Goal: Transaction & Acquisition: Purchase product/service

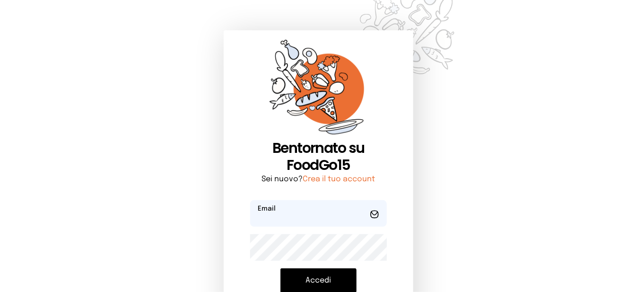
type input "**********"
click at [310, 276] on button "Accedi" at bounding box center [318, 280] width 76 height 25
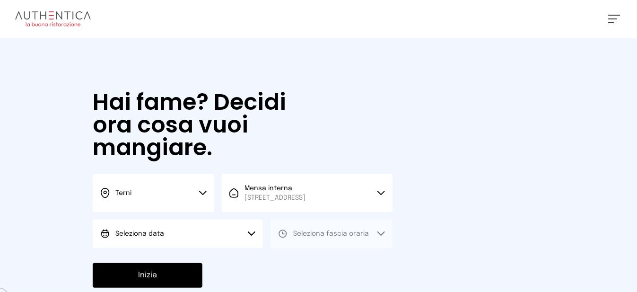
click at [238, 240] on button "Seleziona data" at bounding box center [178, 233] width 170 height 28
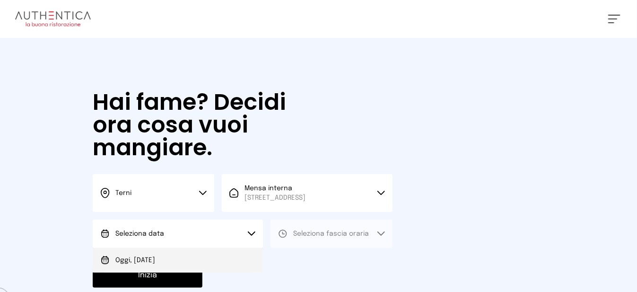
click at [222, 265] on li "Oggi, [DATE]" at bounding box center [178, 260] width 170 height 25
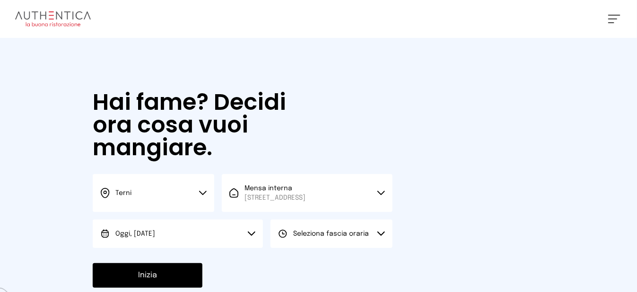
click at [380, 248] on button "Seleziona fascia oraria" at bounding box center [330, 233] width 121 height 28
click at [370, 269] on li "Pranzo" at bounding box center [330, 260] width 121 height 25
click at [192, 286] on button "Inizia" at bounding box center [148, 275] width 110 height 25
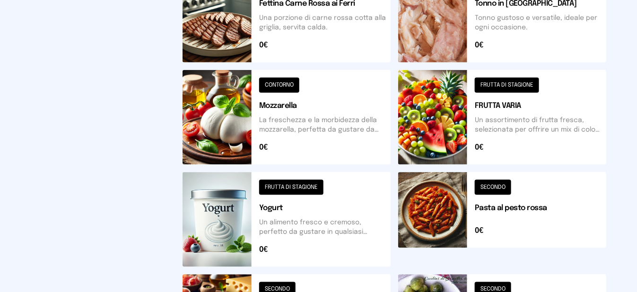
scroll to position [425, 0]
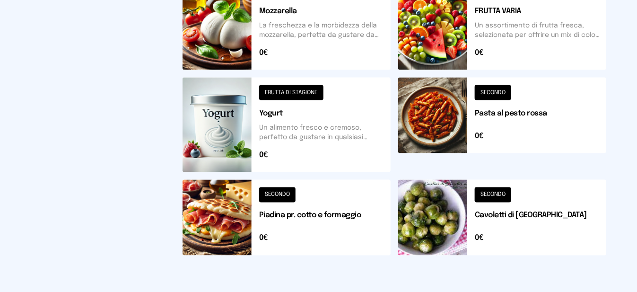
click at [240, 235] on button at bounding box center [286, 218] width 208 height 76
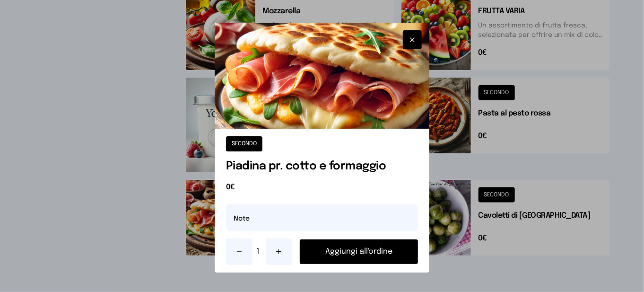
click at [326, 249] on button "Aggiungi all'ordine" at bounding box center [359, 251] width 118 height 25
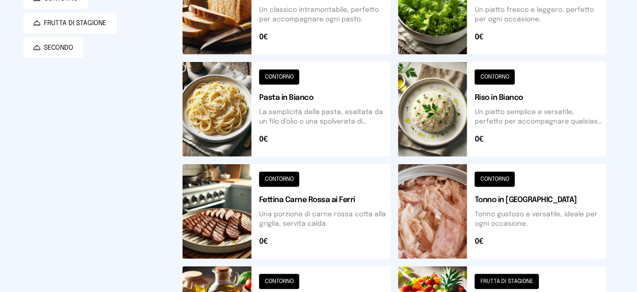
scroll to position [87, 0]
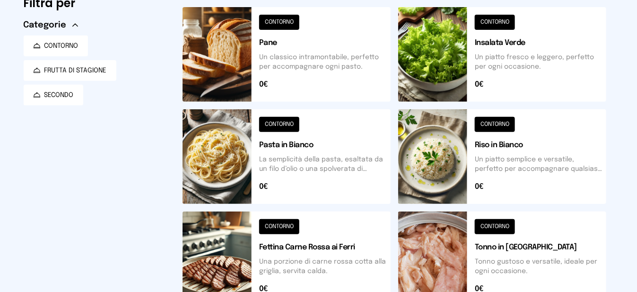
click at [449, 62] on button at bounding box center [502, 54] width 208 height 95
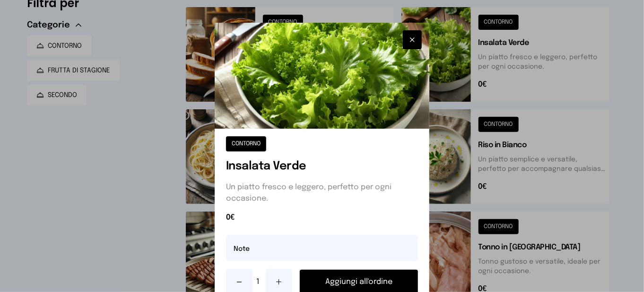
click at [379, 283] on button "Aggiungi all'ordine" at bounding box center [359, 281] width 118 height 25
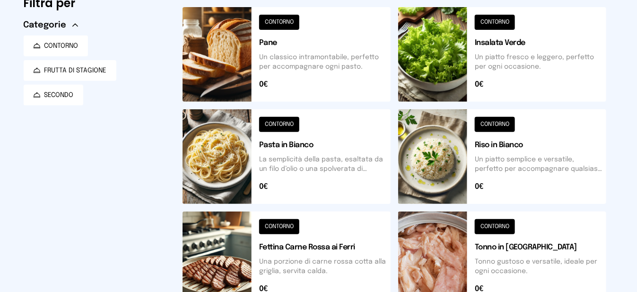
scroll to position [276, 0]
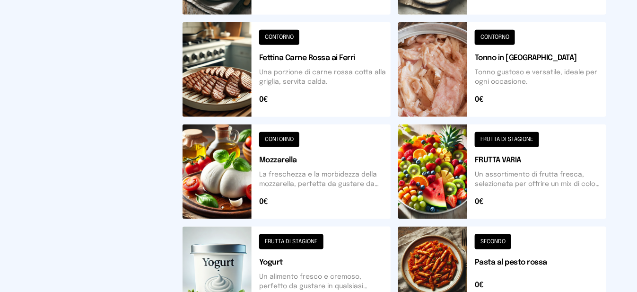
click at [465, 181] on button at bounding box center [502, 171] width 208 height 95
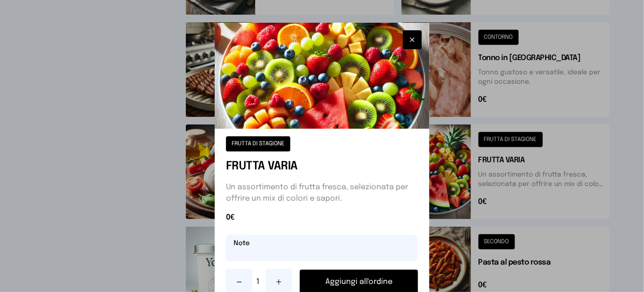
click at [369, 250] on input "text" at bounding box center [322, 247] width 192 height 26
type input "********"
click at [358, 277] on button "Aggiungi all'ordine" at bounding box center [359, 281] width 118 height 25
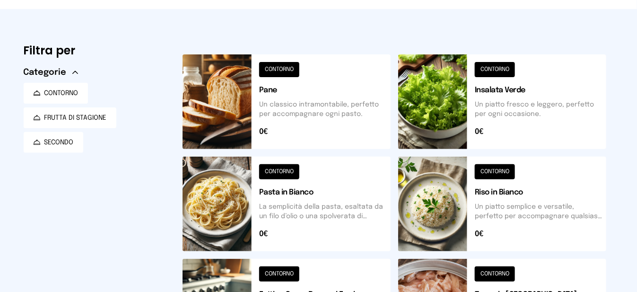
scroll to position [0, 0]
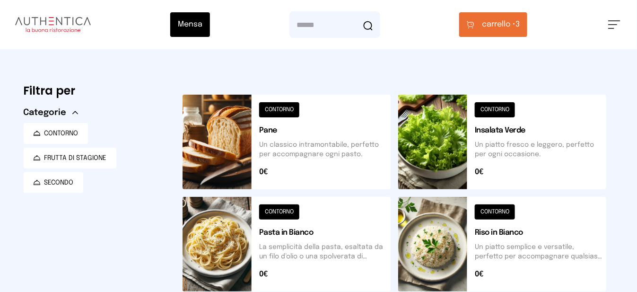
click at [508, 33] on button "carrello • 3" at bounding box center [493, 24] width 68 height 25
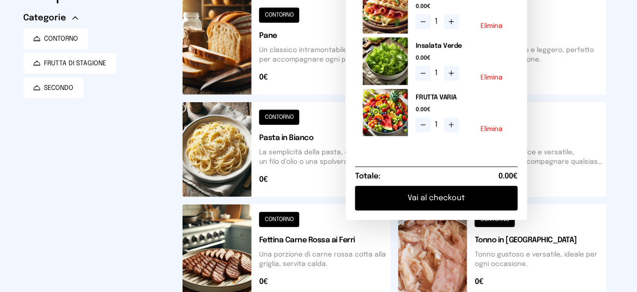
scroll to position [142, 0]
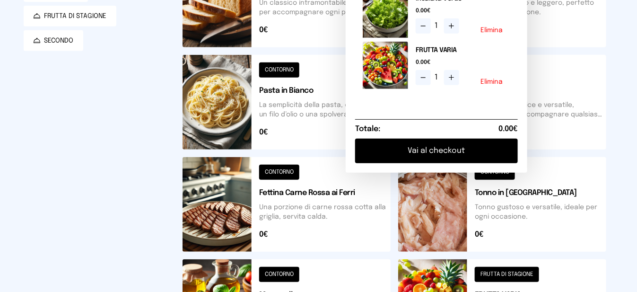
click at [465, 156] on button "Vai al checkout" at bounding box center [436, 150] width 163 height 25
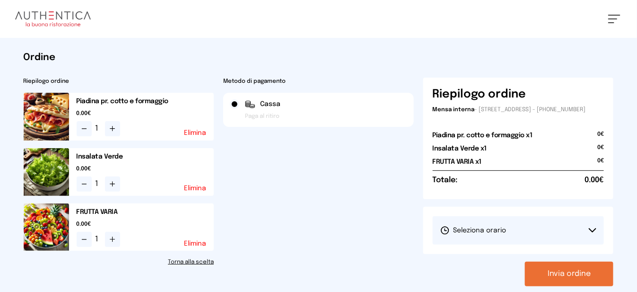
click at [475, 242] on button "Seleziona orario" at bounding box center [518, 230] width 172 height 28
drag, startPoint x: 482, startPoint y: 262, endPoint x: 491, endPoint y: 268, distance: 11.5
click at [482, 261] on span "1° Turno (13:00 - 15:00)" at bounding box center [475, 256] width 71 height 9
click at [535, 280] on button "Invia ordine" at bounding box center [569, 273] width 88 height 25
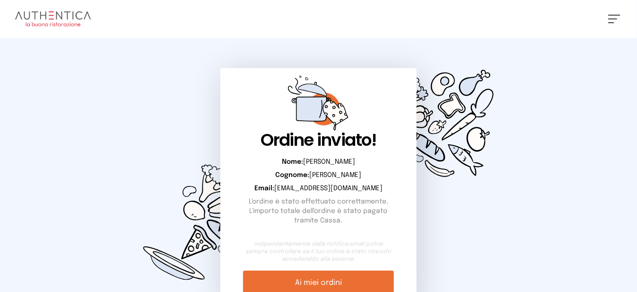
drag, startPoint x: 610, startPoint y: 22, endPoint x: 610, endPoint y: 28, distance: 5.7
click at [610, 25] on div "[PERSON_NAME] Impostazioni Wallet Home I miei ordini Nuova ricerca Elenco aller…" at bounding box center [318, 19] width 637 height 38
click at [614, 24] on div "[PERSON_NAME] Impostazioni Wallet Home I miei ordini Nuova ricerca Elenco aller…" at bounding box center [318, 19] width 637 height 38
click at [612, 18] on span at bounding box center [612, 18] width 9 height 1
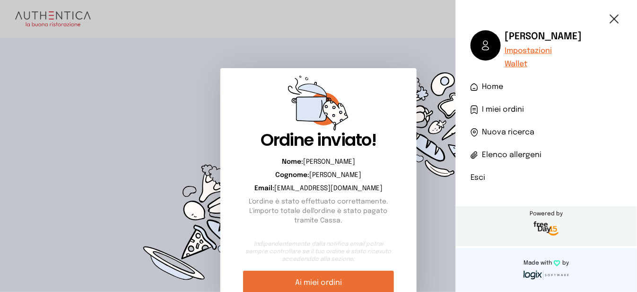
click at [481, 177] on li "Esci" at bounding box center [545, 177] width 151 height 11
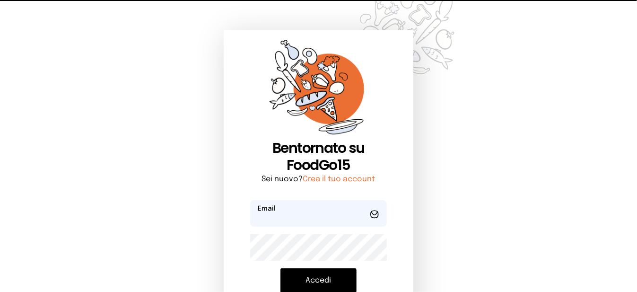
type input "**********"
